Goal: Find specific page/section: Find specific page/section

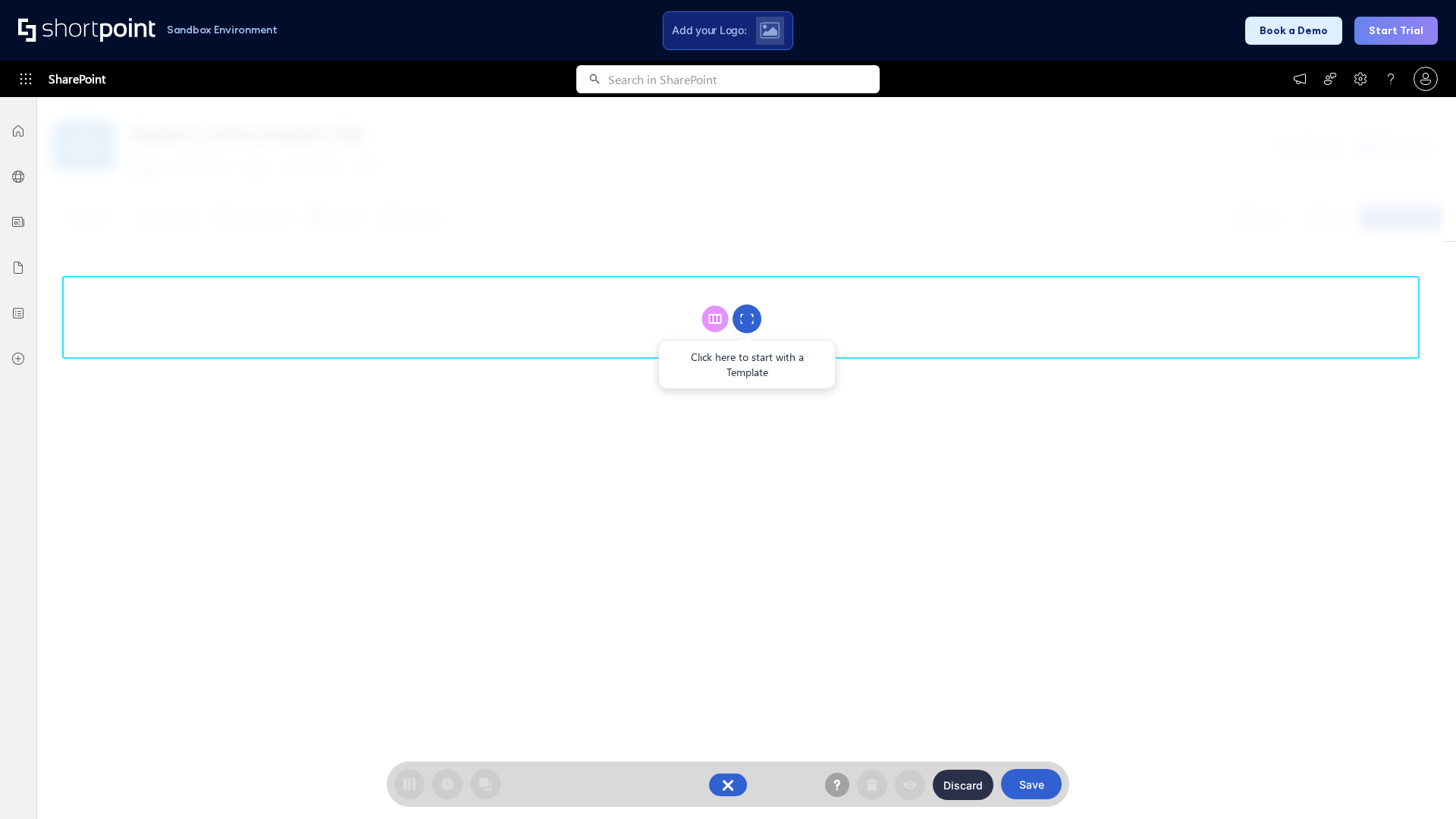
click at [747, 319] on circle at bounding box center [747, 319] width 29 height 29
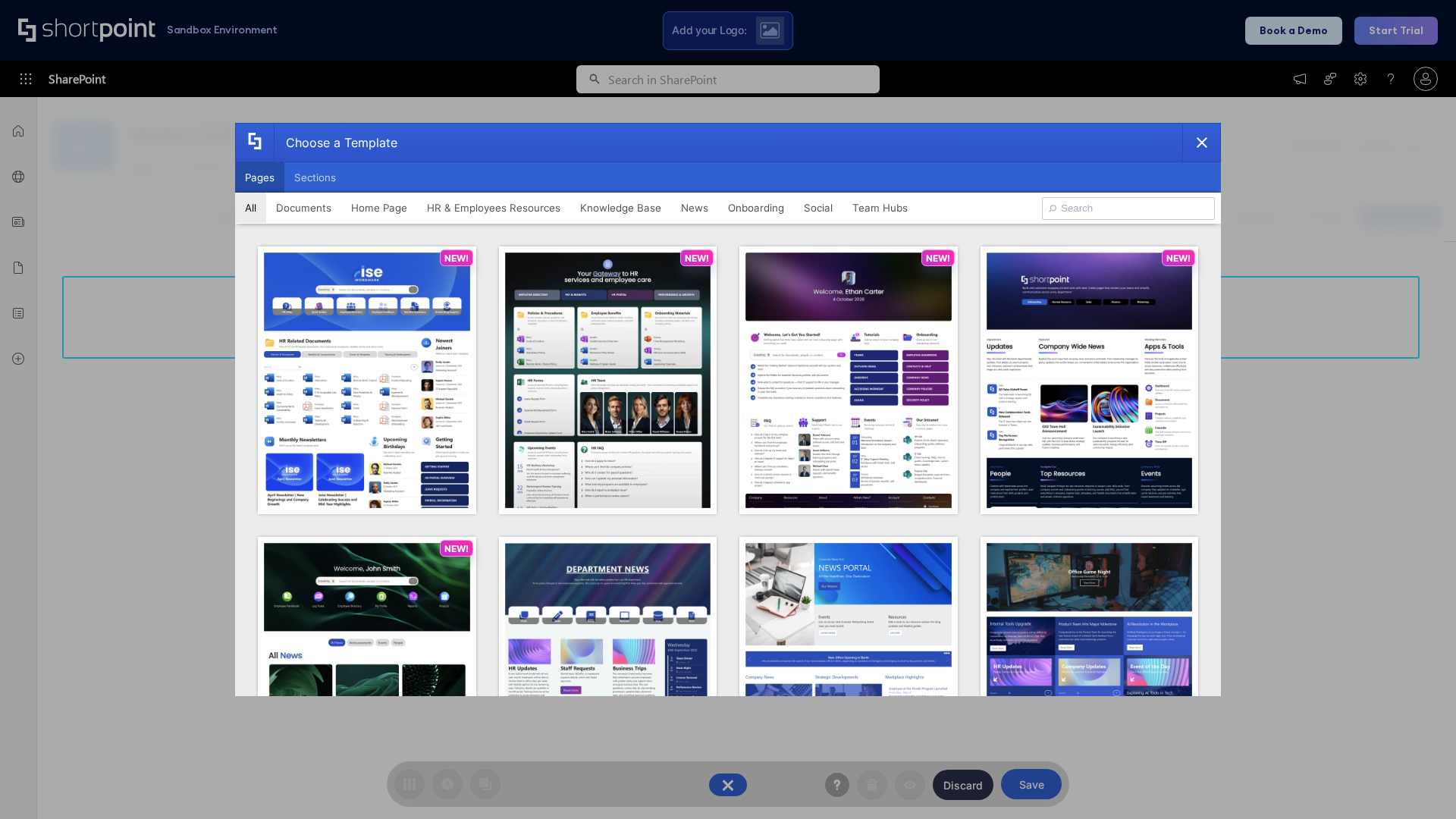
click at [260, 178] on button "Pages" at bounding box center [260, 177] width 50 height 31
type input "HR 1"
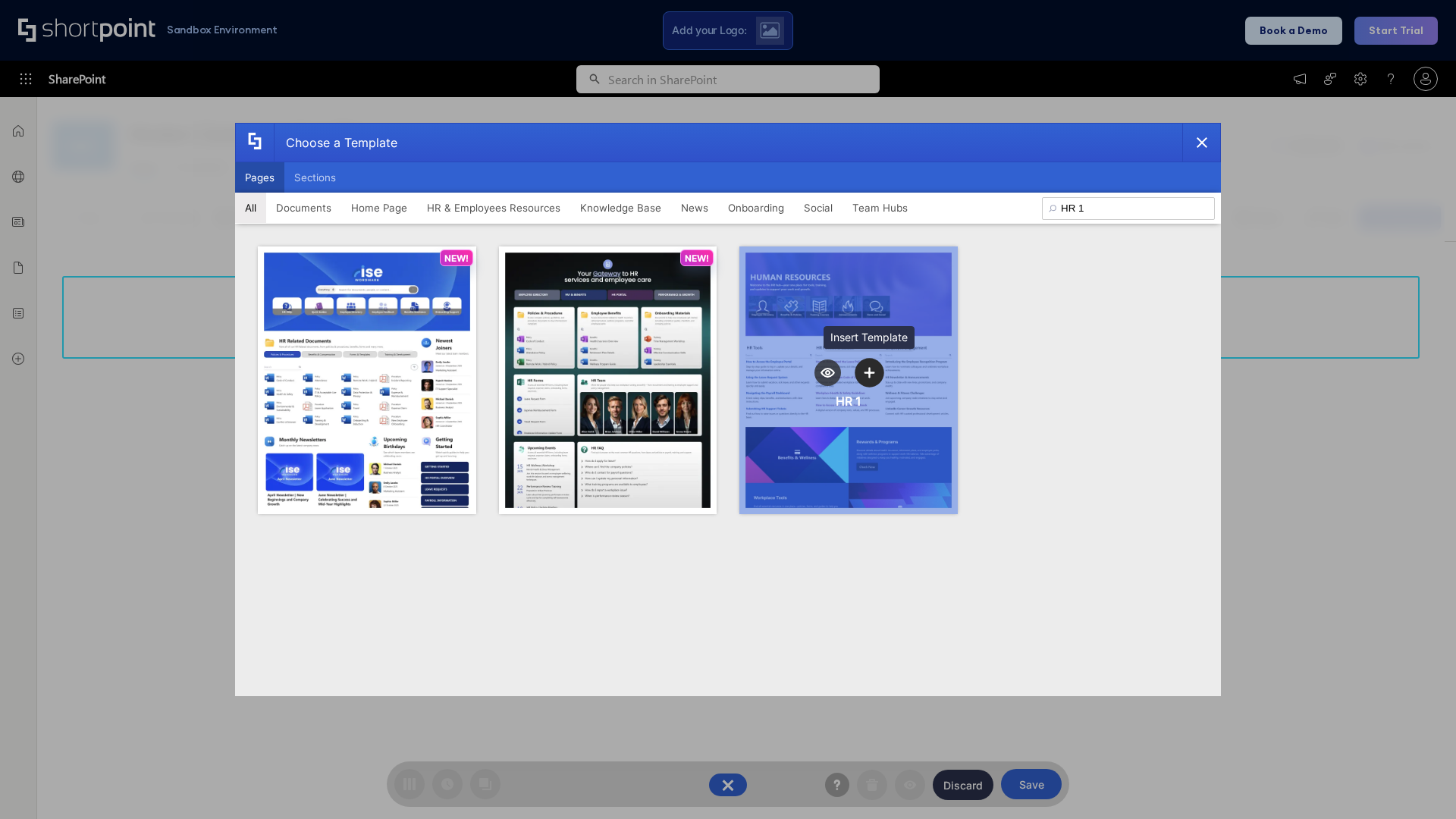
click at [869, 372] on icon "template selector" at bounding box center [869, 371] width 10 height 10
